Goal: Check status: Check status

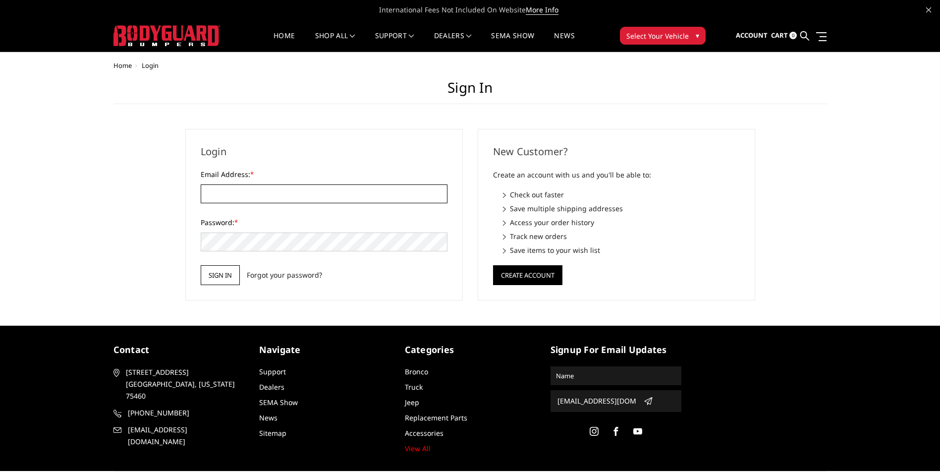
type input "[EMAIL_ADDRESS][DOMAIN_NAME]"
click at [223, 281] on input "Sign in" at bounding box center [220, 275] width 39 height 20
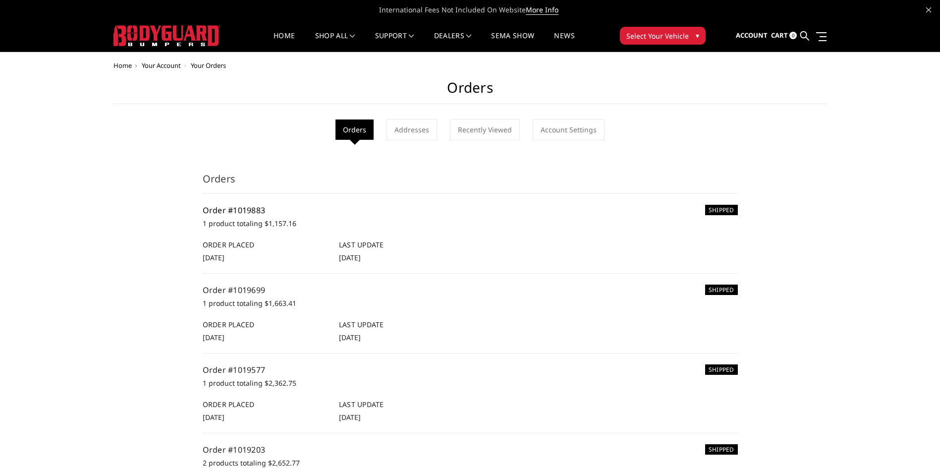
click at [253, 211] on link "Order #1019883" at bounding box center [234, 210] width 63 height 11
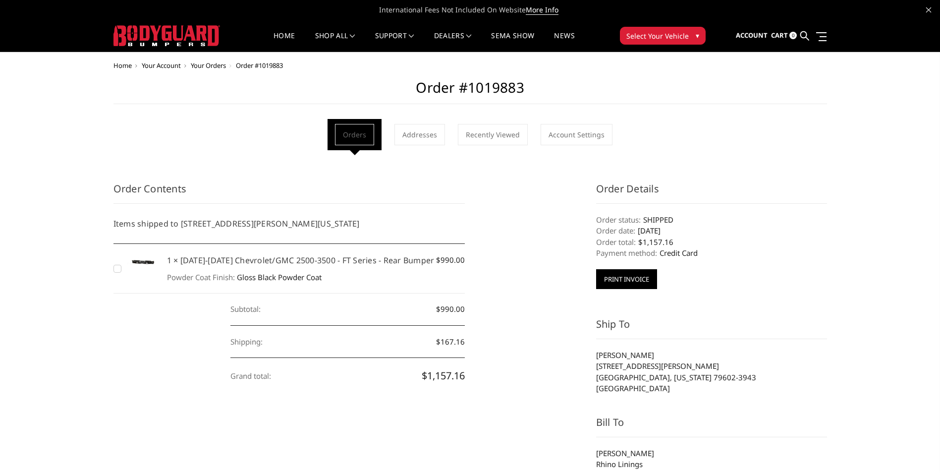
click at [625, 282] on button "Print Invoice" at bounding box center [626, 279] width 61 height 20
